Goal: Information Seeking & Learning: Learn about a topic

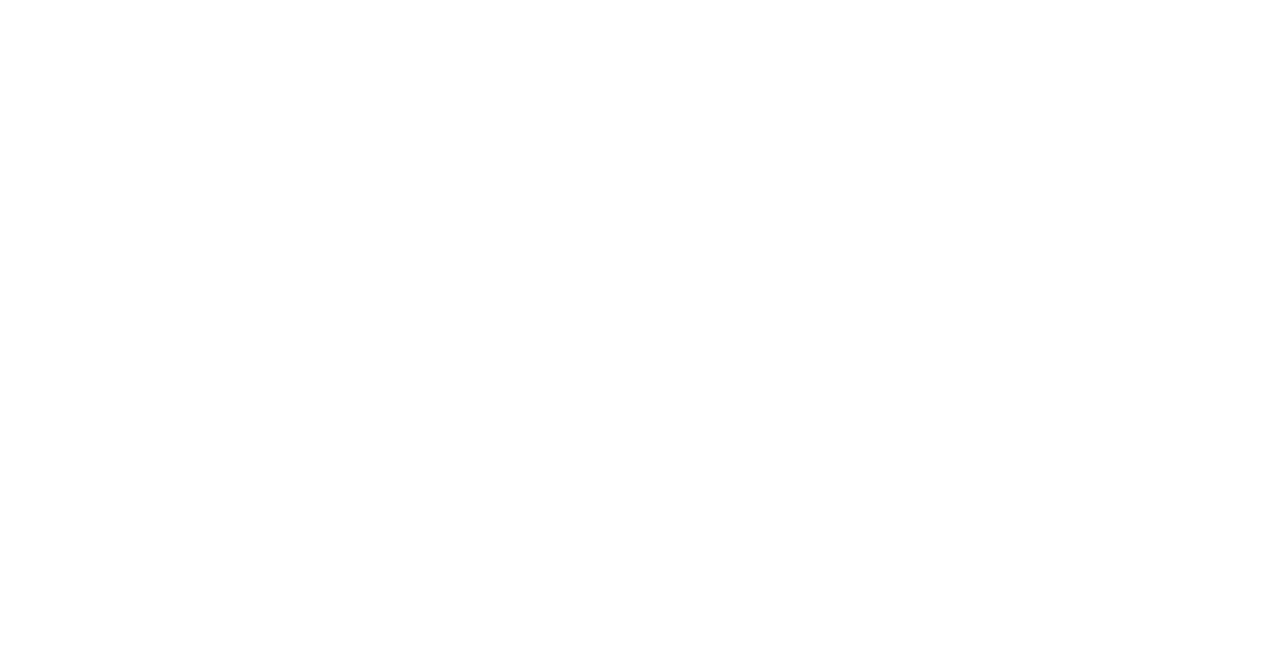
select select "Song"
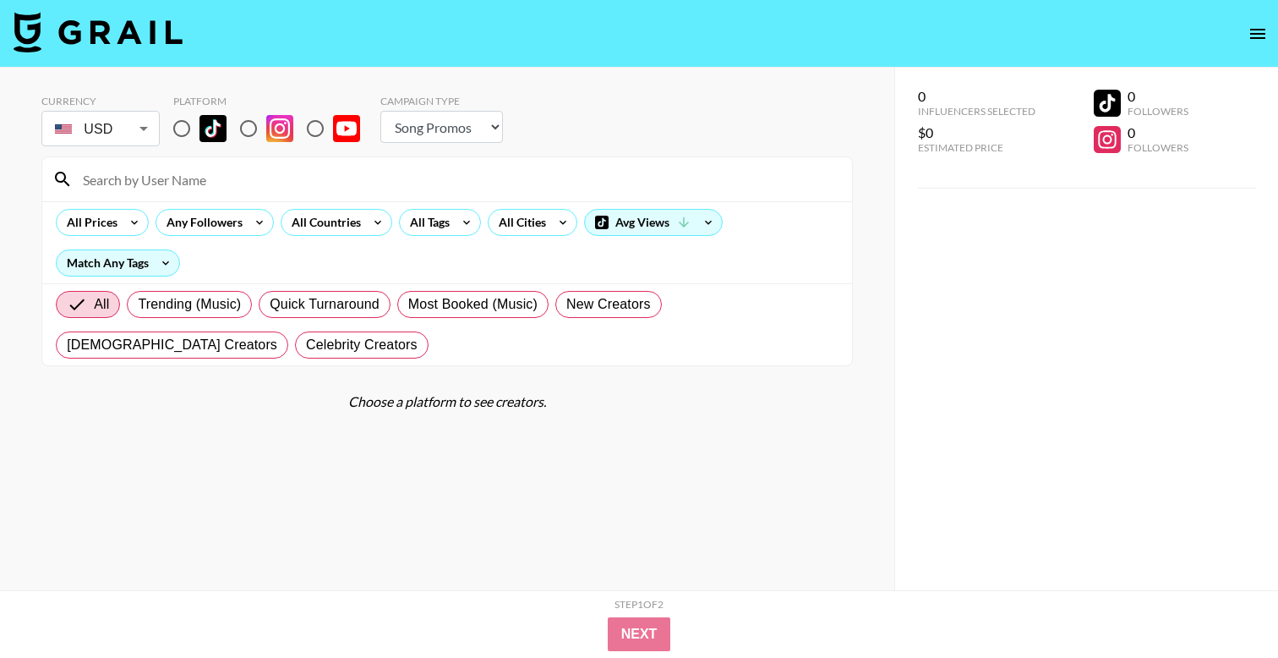
click at [174, 118] on input "radio" at bounding box center [182, 129] width 36 height 36
radio input "true"
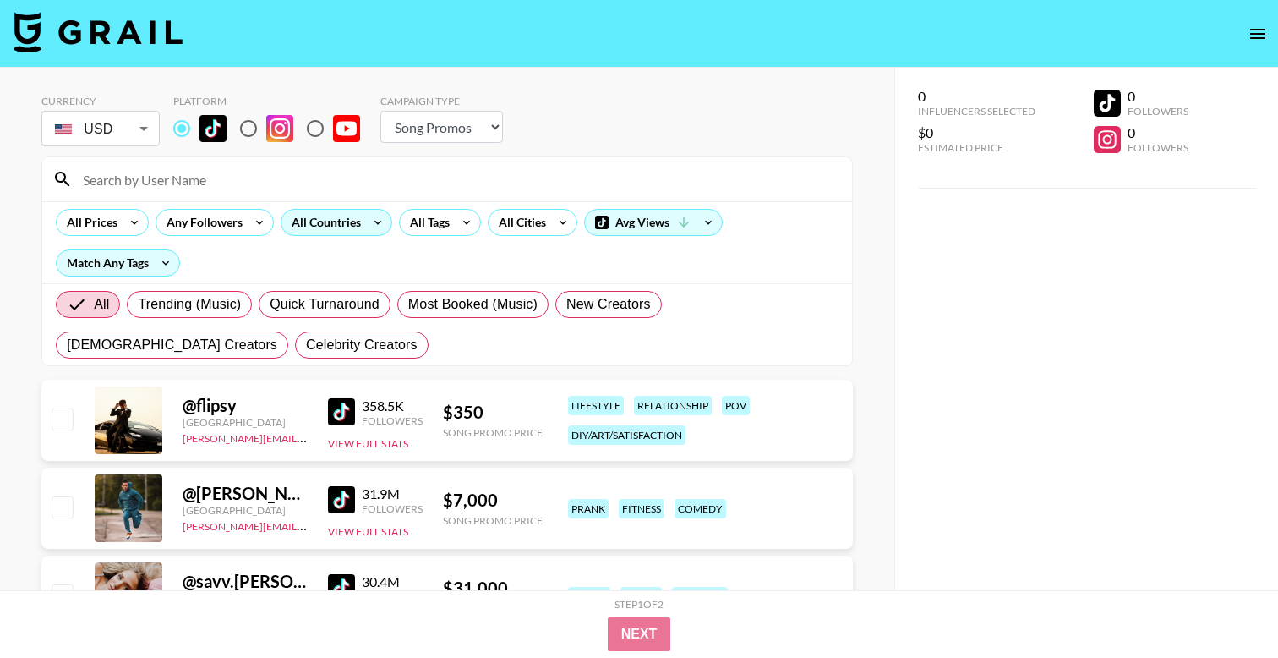
click at [343, 224] on div "All Countries" at bounding box center [323, 222] width 83 height 25
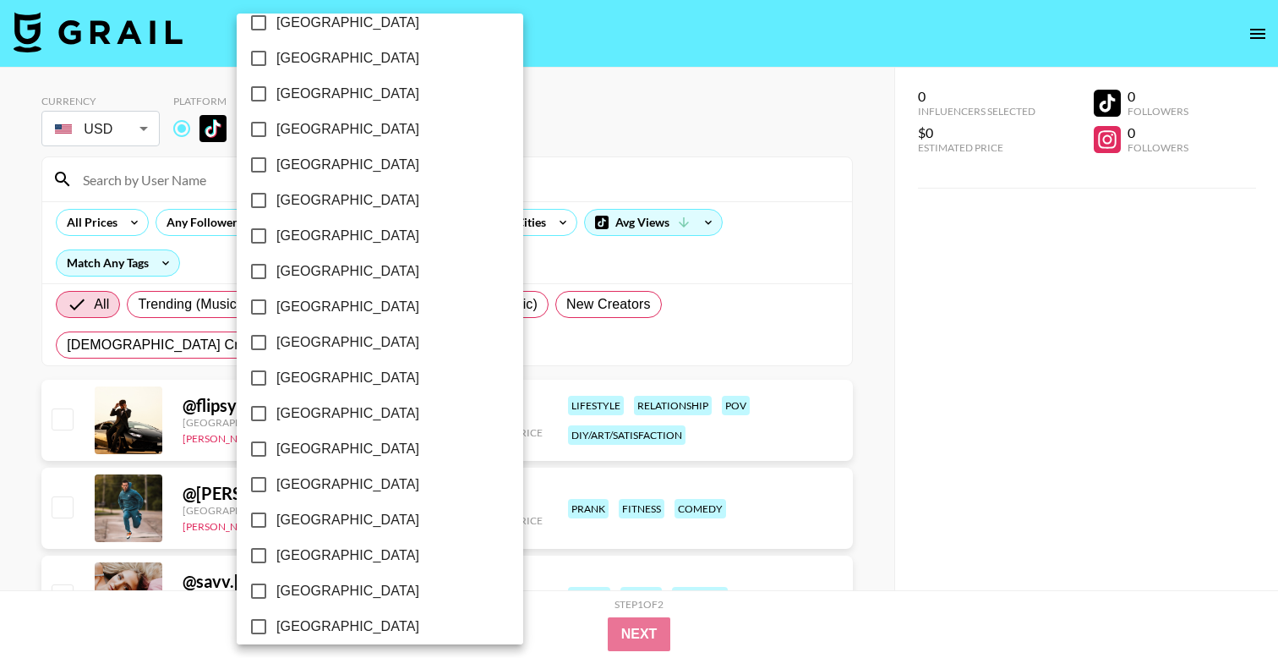
scroll to position [1314, 0]
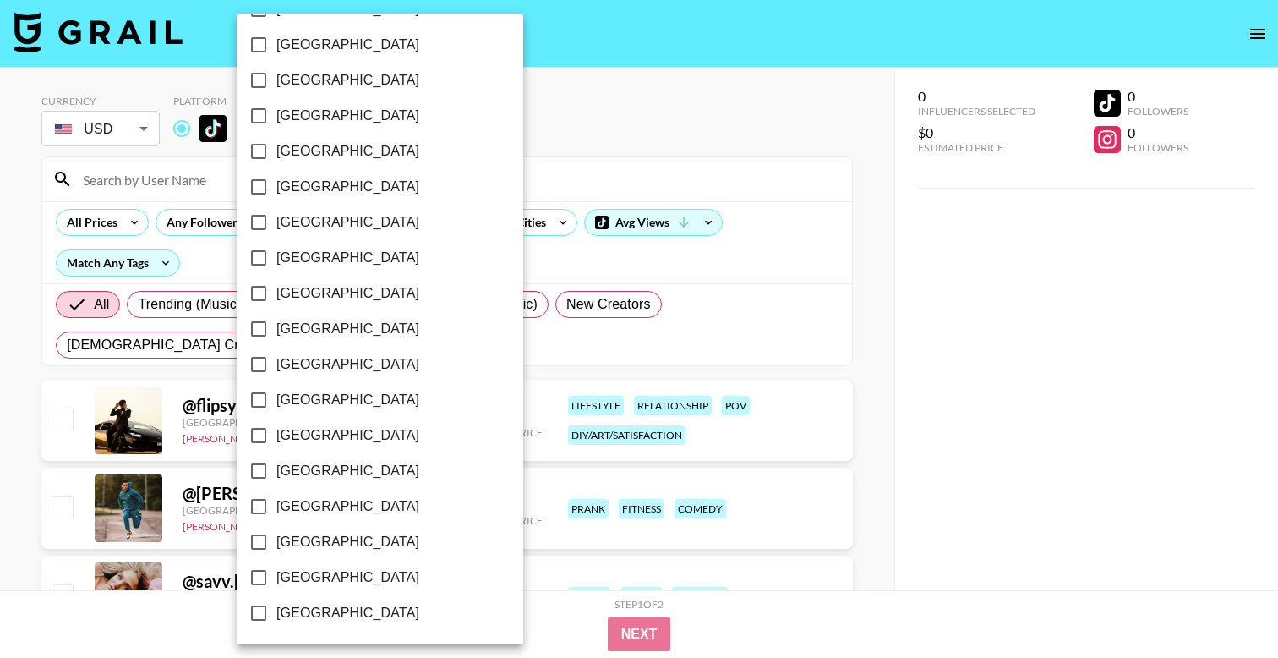
click at [339, 576] on span "[GEOGRAPHIC_DATA]" at bounding box center [347, 577] width 143 height 20
click at [276, 576] on input "[GEOGRAPHIC_DATA]" at bounding box center [259, 578] width 36 height 36
checkbox input "true"
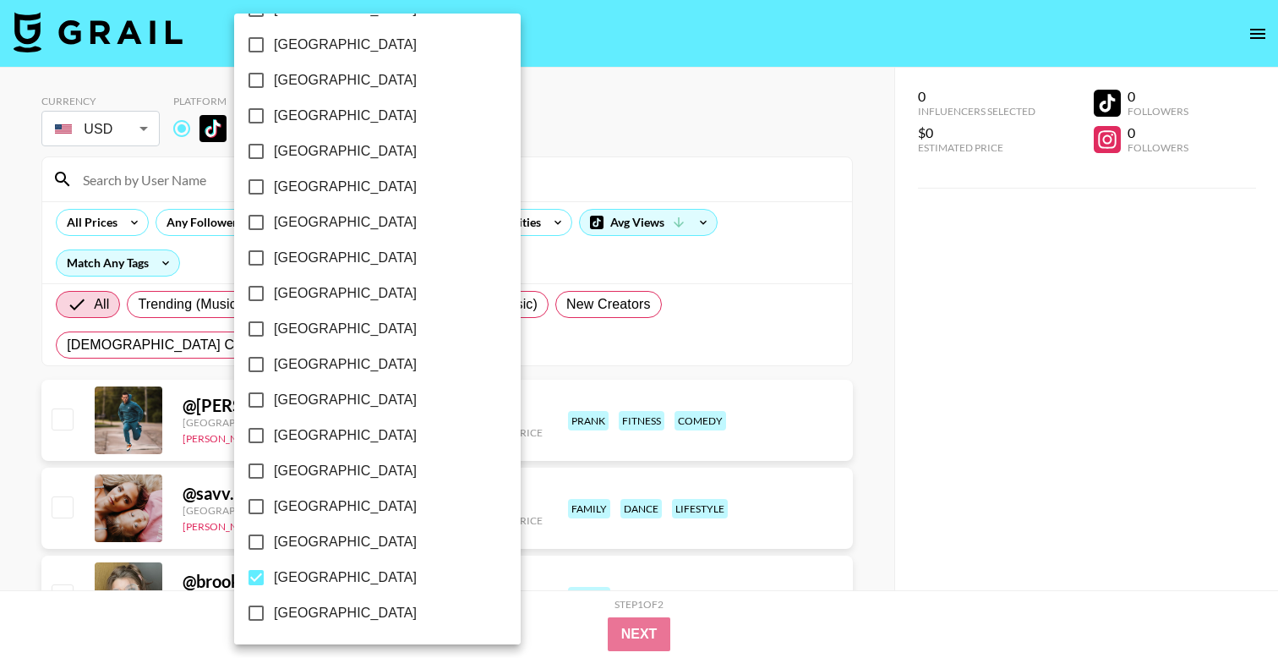
click at [610, 143] on div at bounding box center [639, 329] width 1278 height 658
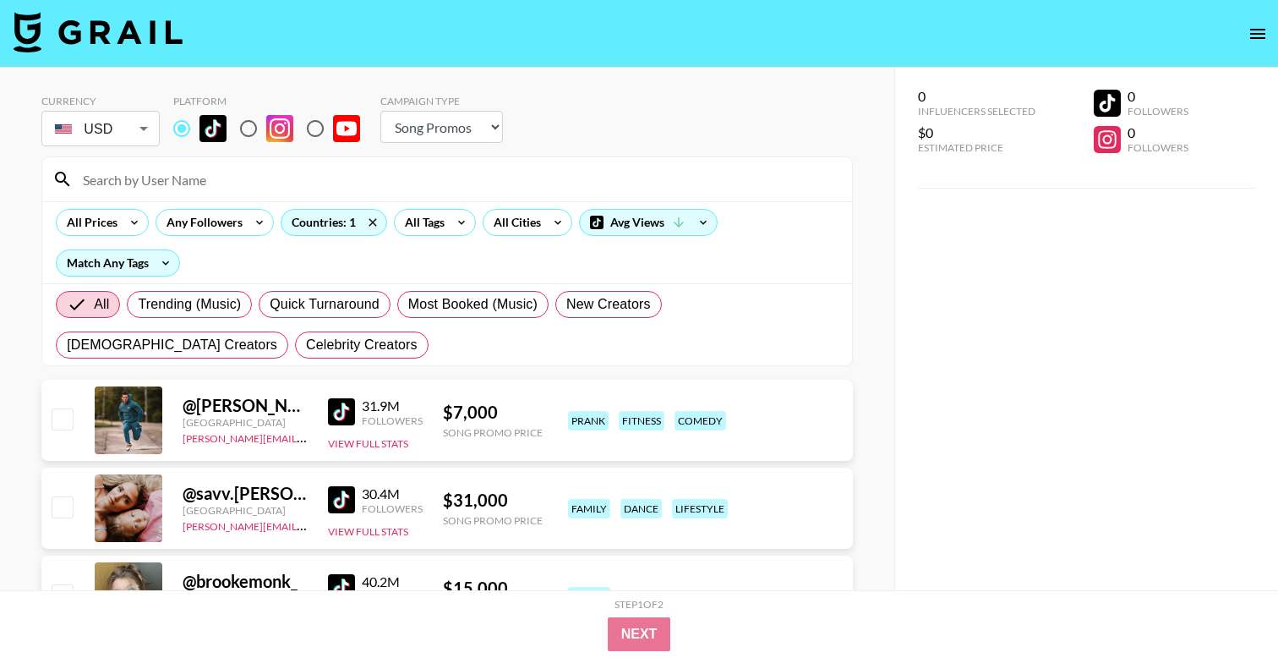
click at [439, 226] on div "All Tags" at bounding box center [421, 222] width 53 height 25
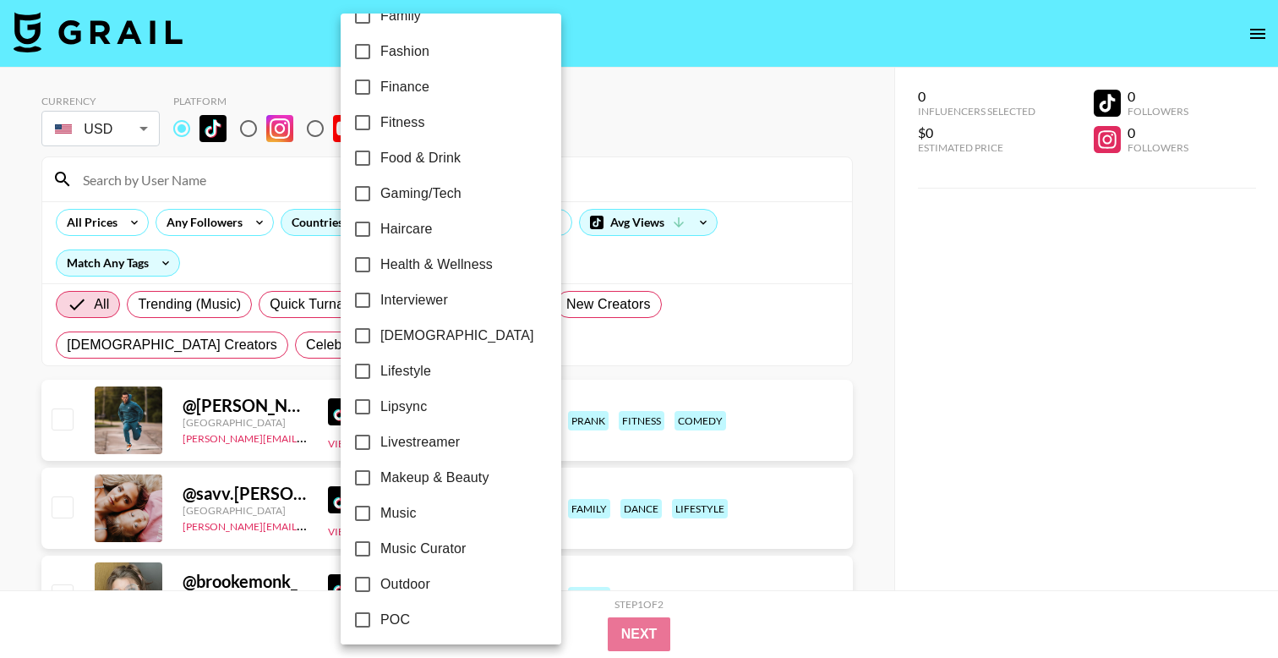
scroll to position [575, 0]
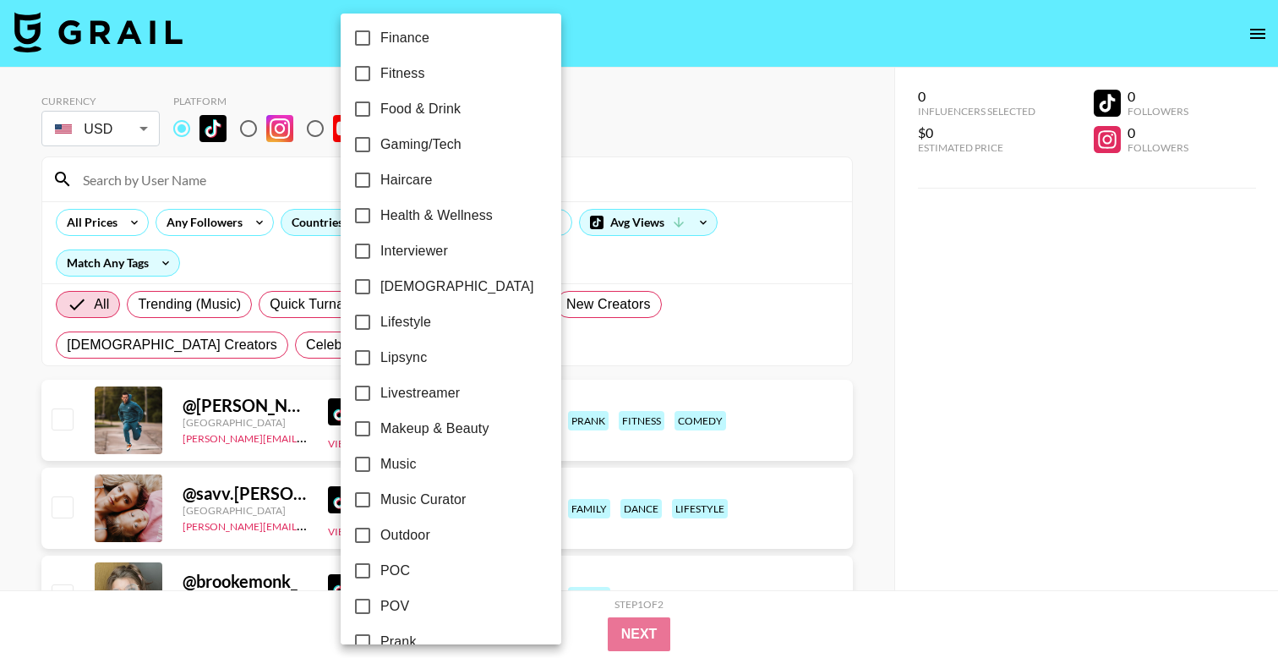
click at [391, 496] on span "Music Curator" at bounding box center [423, 499] width 86 height 20
click at [380, 496] on input "Music Curator" at bounding box center [363, 500] width 36 height 36
checkbox input "true"
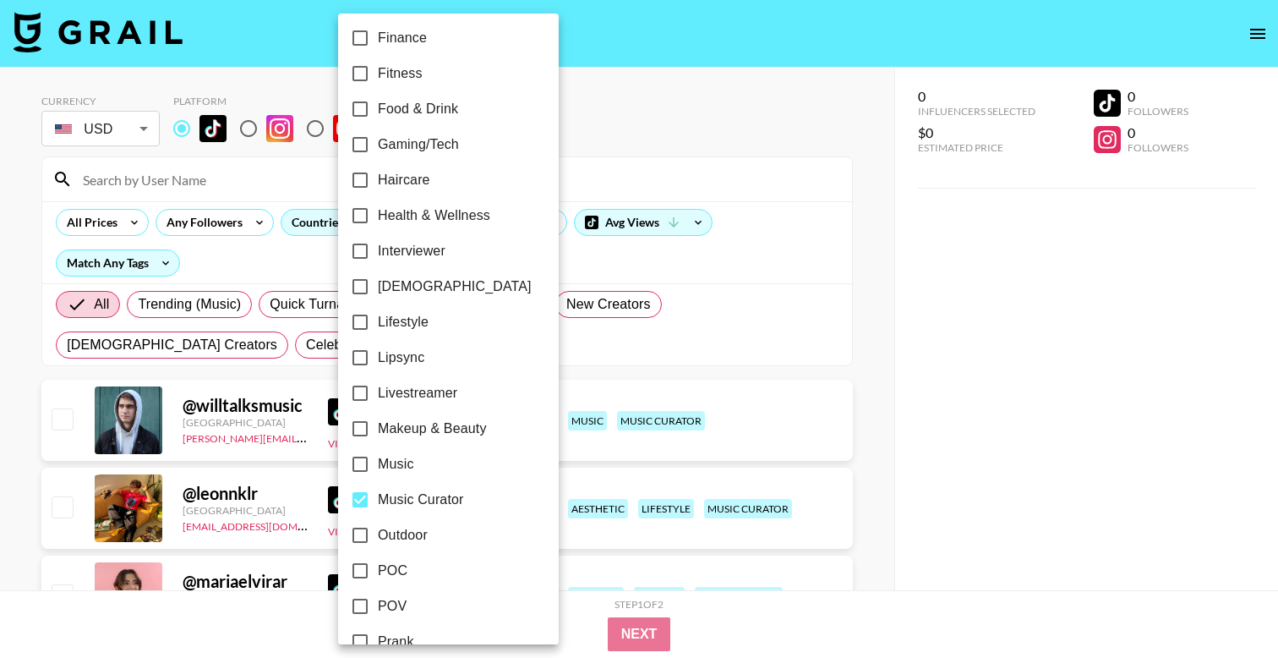
click at [784, 70] on div at bounding box center [639, 329] width 1278 height 658
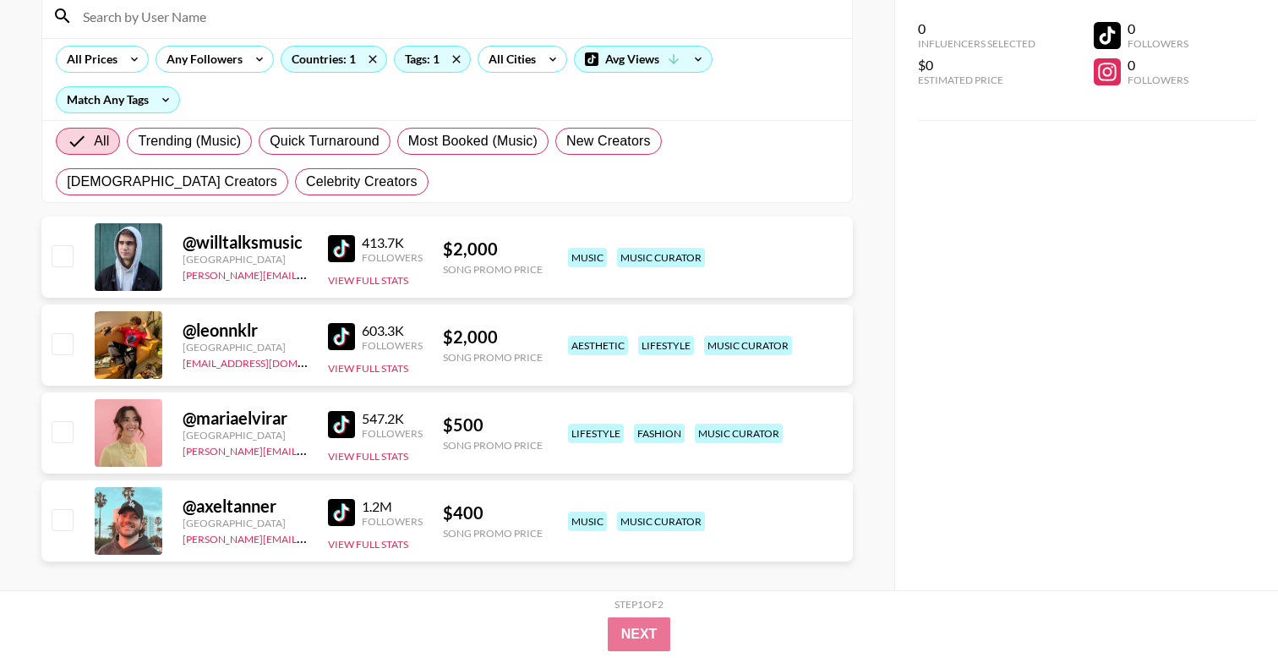
scroll to position [165, 0]
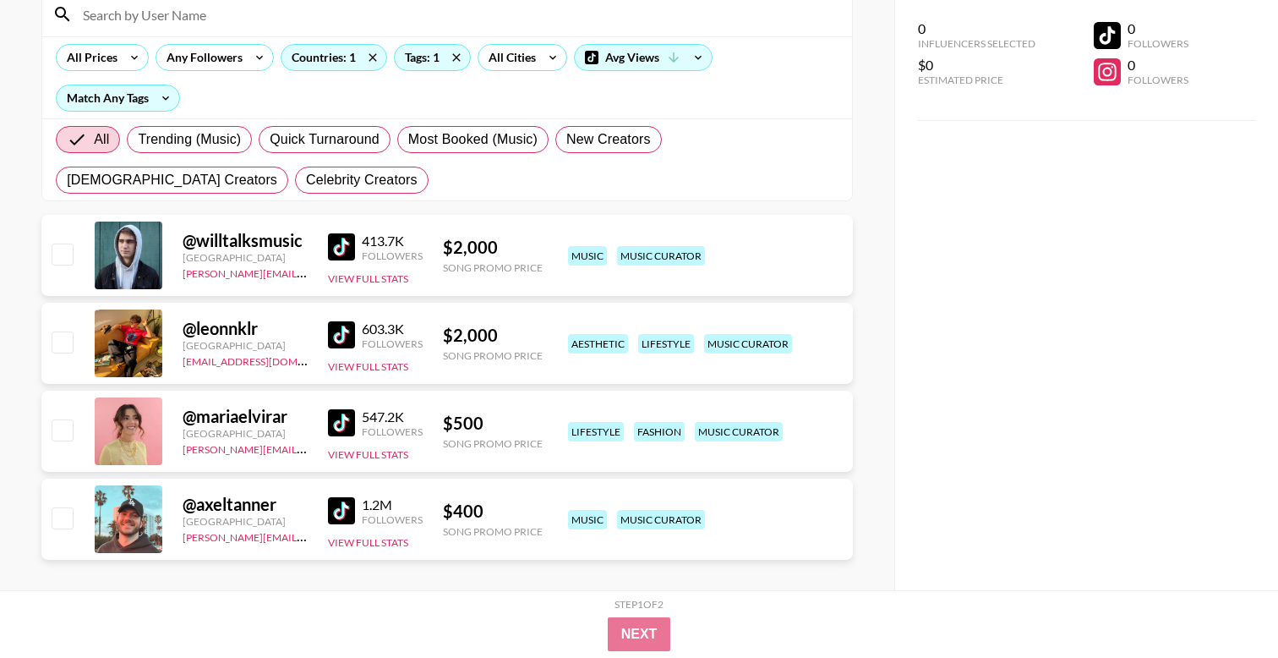
click at [345, 336] on img at bounding box center [341, 334] width 27 height 27
